Goal: Navigation & Orientation: Find specific page/section

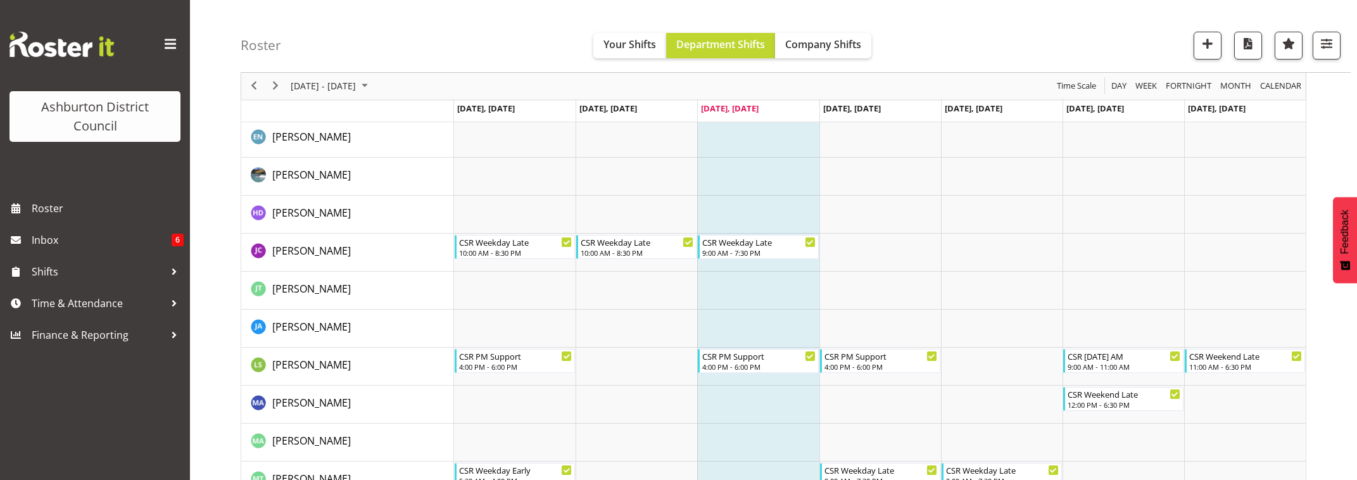
scroll to position [82, 0]
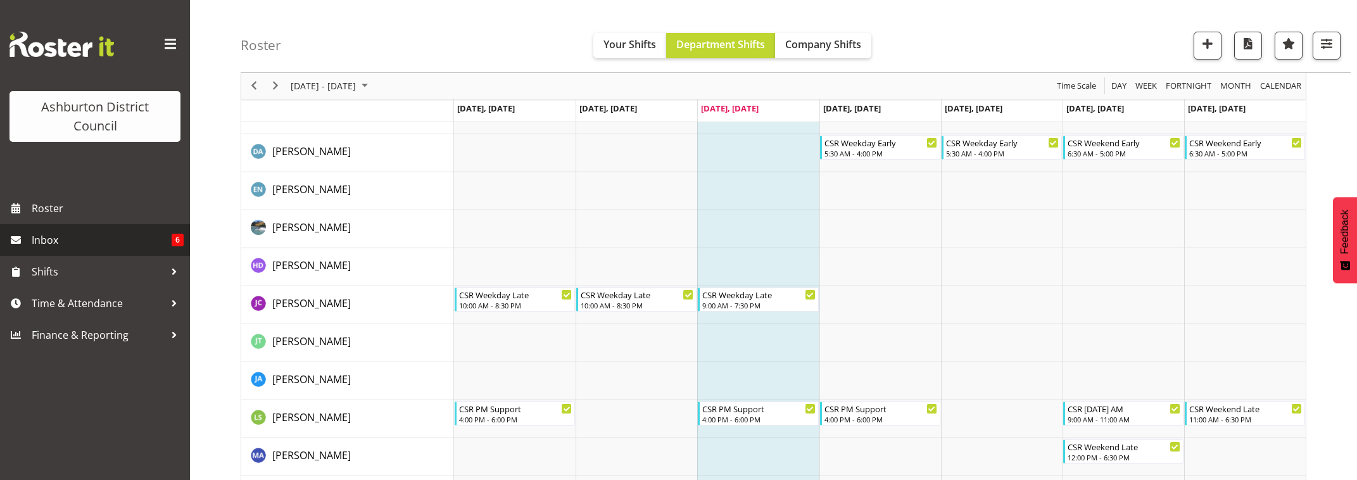
click at [104, 242] on span "Inbox" at bounding box center [102, 239] width 140 height 19
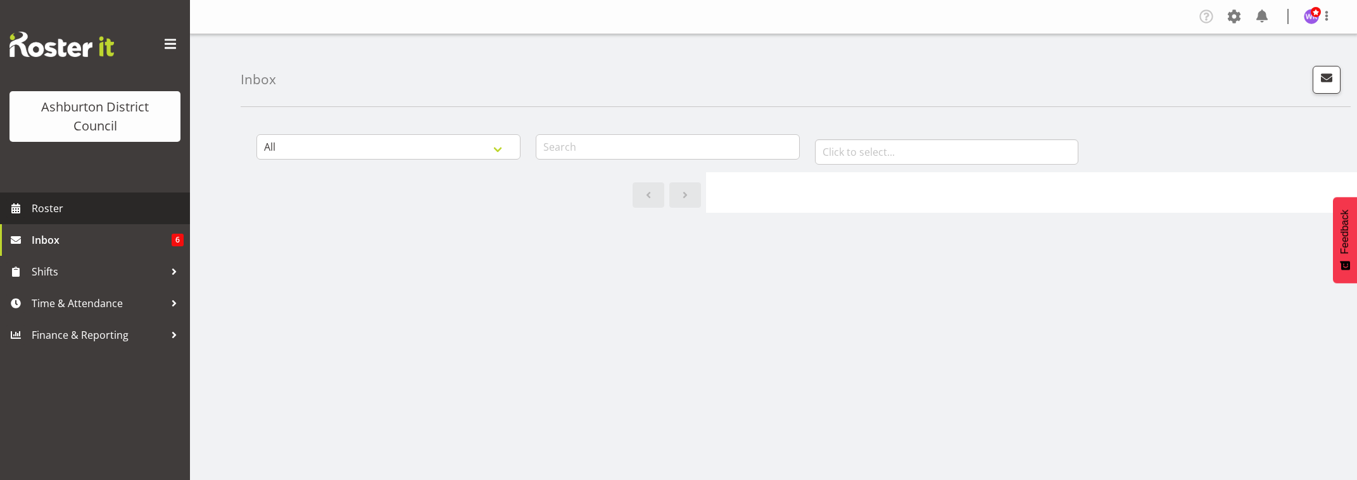
click at [82, 205] on span "Roster" at bounding box center [108, 208] width 152 height 19
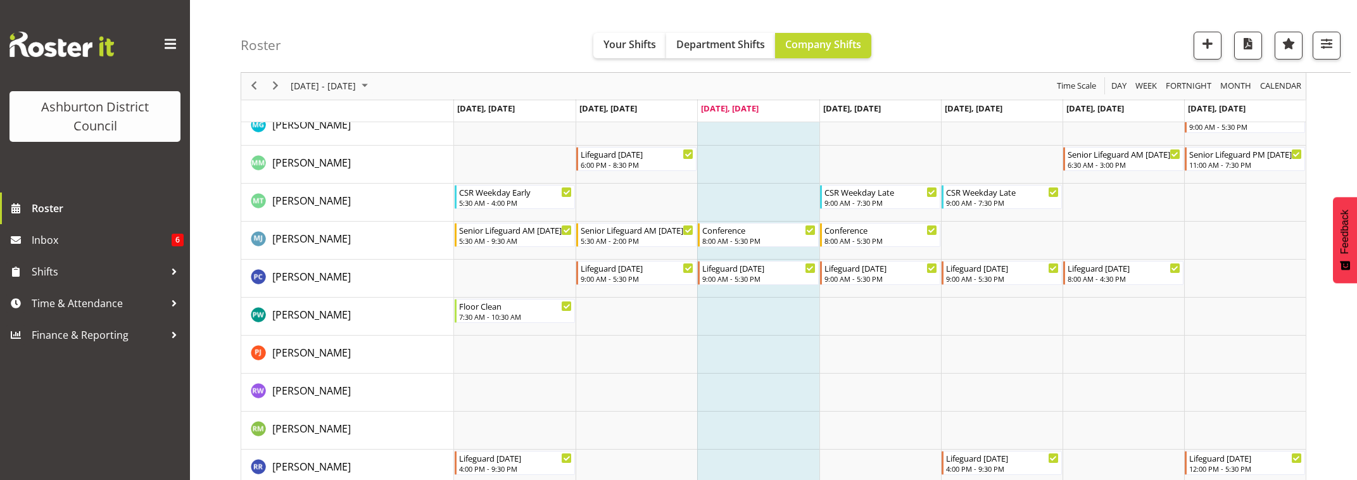
scroll to position [1756, 0]
